Goal: Task Accomplishment & Management: Use online tool/utility

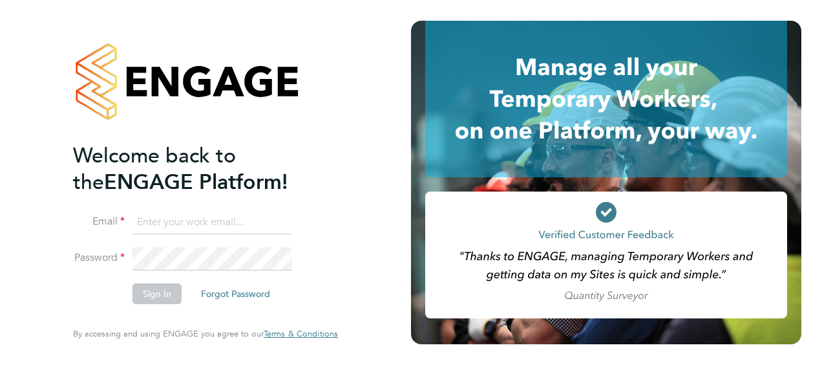
type input "tony.farrow@vistry.co.uk"
click at [153, 295] on button "Sign In" at bounding box center [157, 293] width 49 height 21
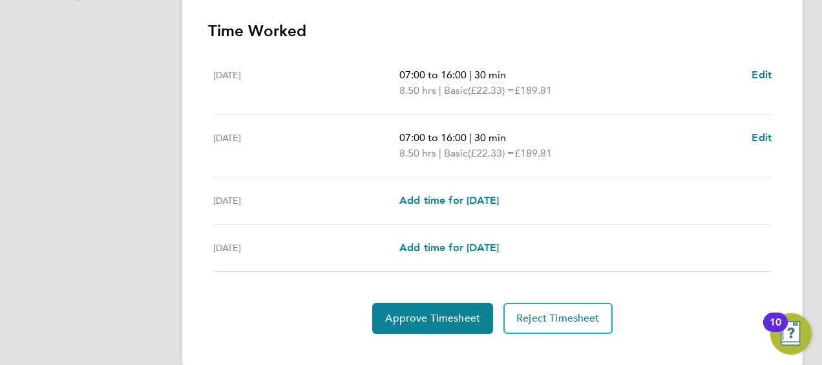
scroll to position [380, 0]
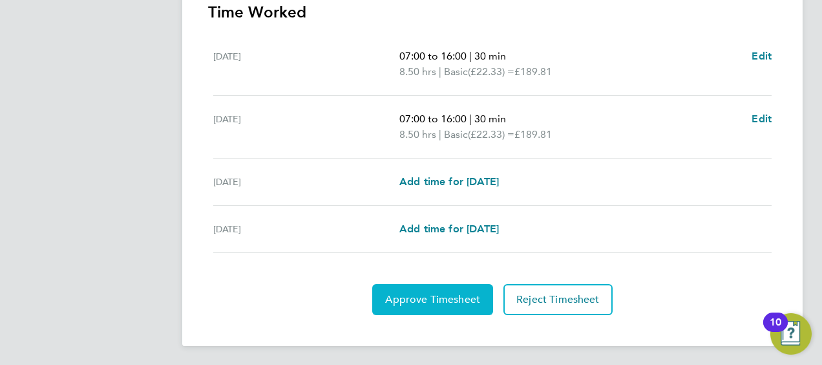
click at [434, 296] on span "Approve Timesheet" at bounding box center [432, 299] width 95 height 13
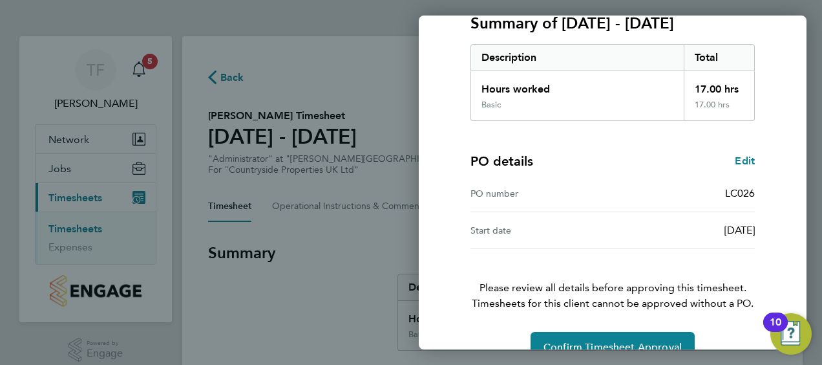
scroll to position [217, 0]
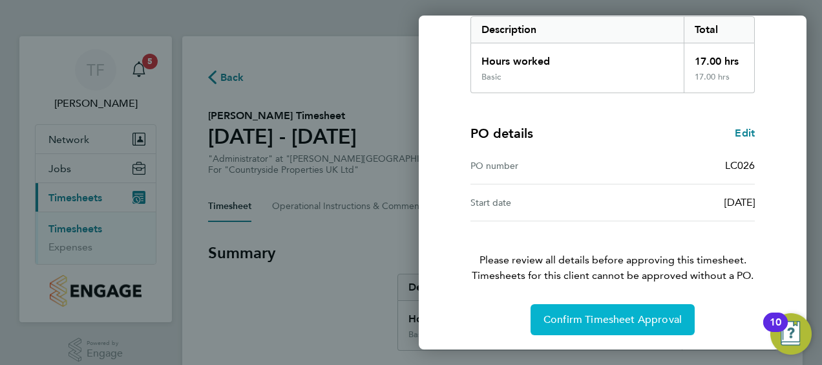
click at [610, 315] on span "Confirm Timesheet Approval" at bounding box center [613, 319] width 138 height 13
